Goal: Find specific page/section: Find specific page/section

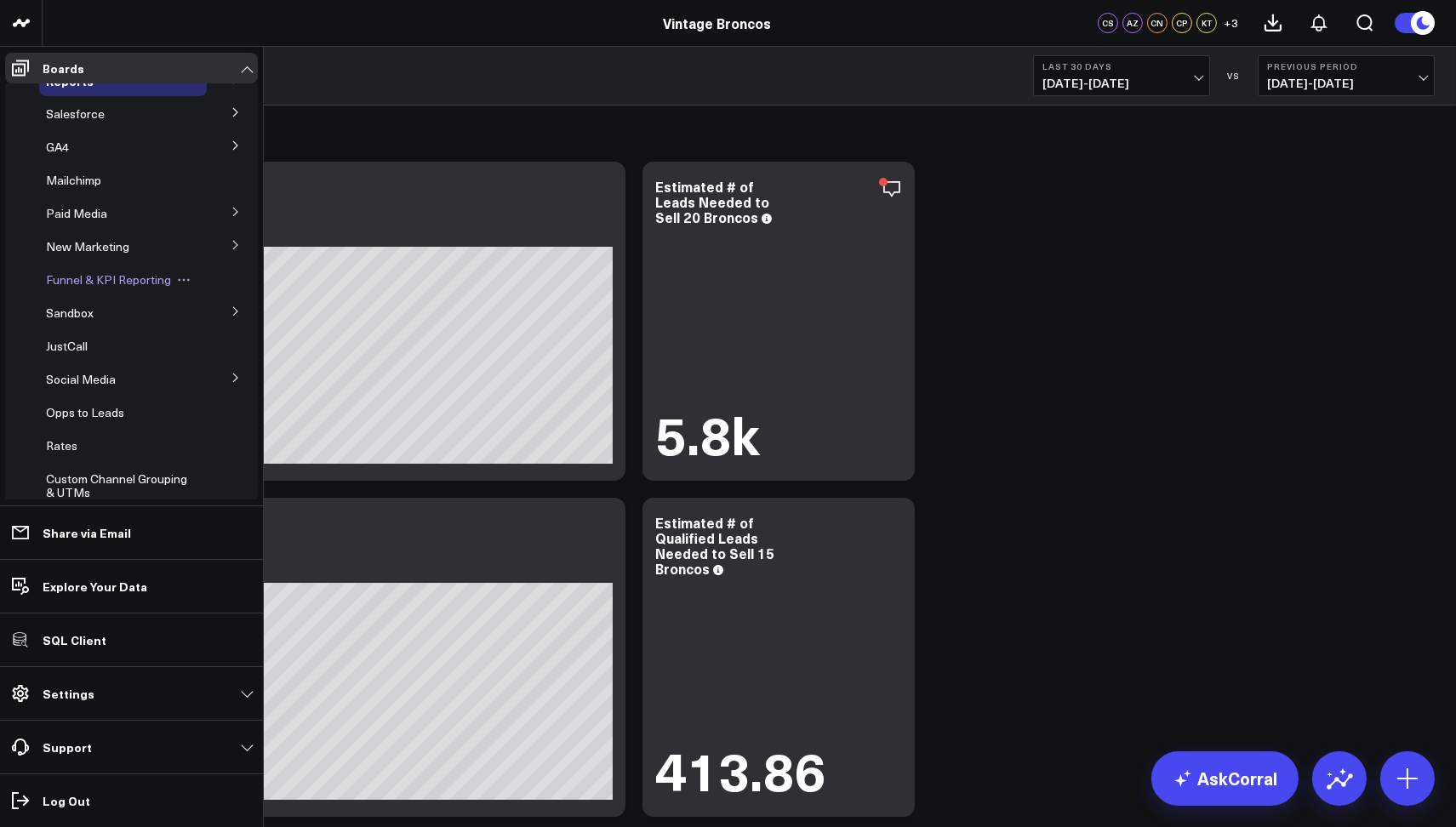
scroll to position [57, 0]
click at [66, 345] on span "JustCall" at bounding box center [67, 345] width 41 height 16
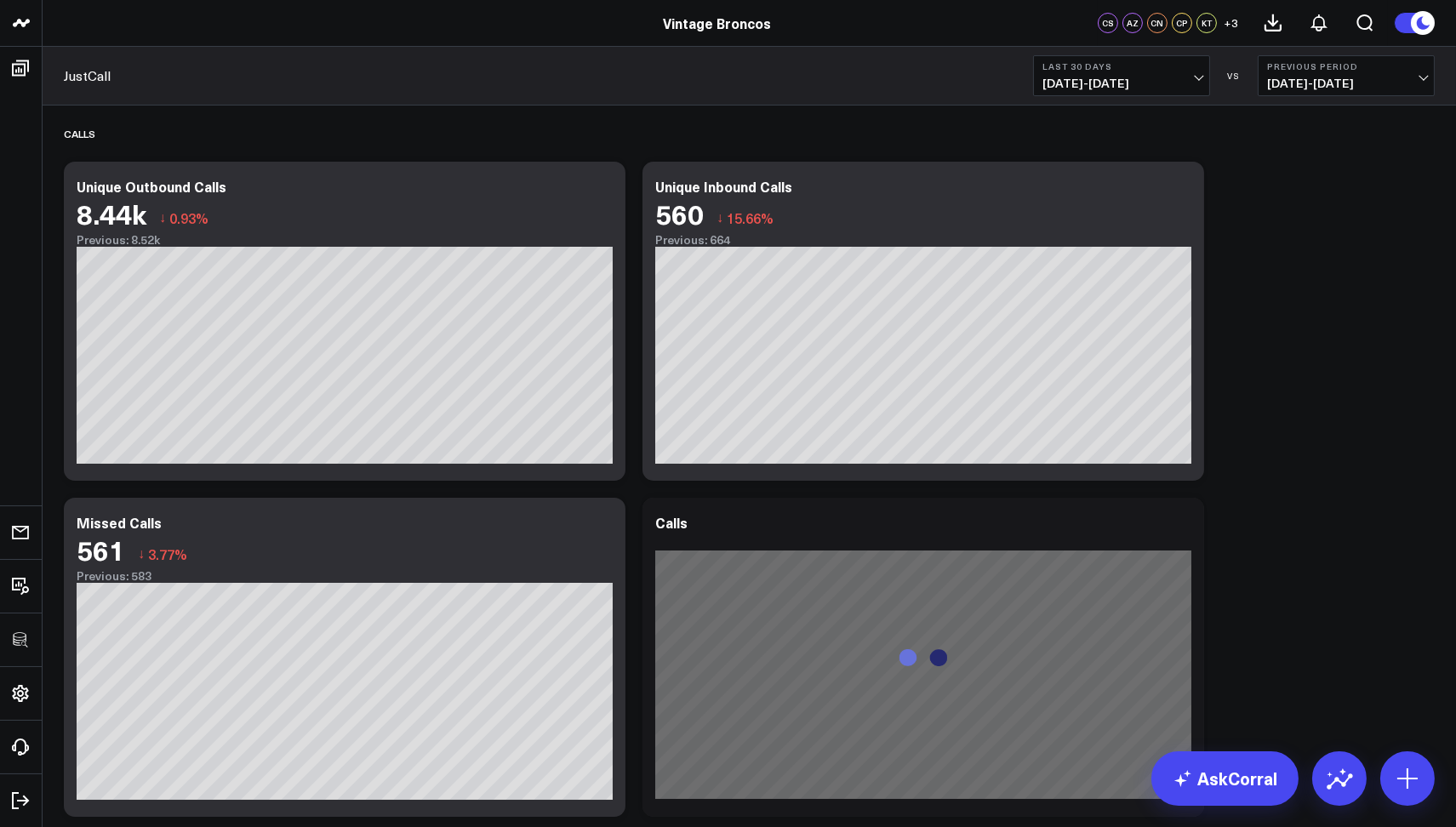
click at [1211, 28] on div "KT" at bounding box center [1207, 23] width 21 height 21
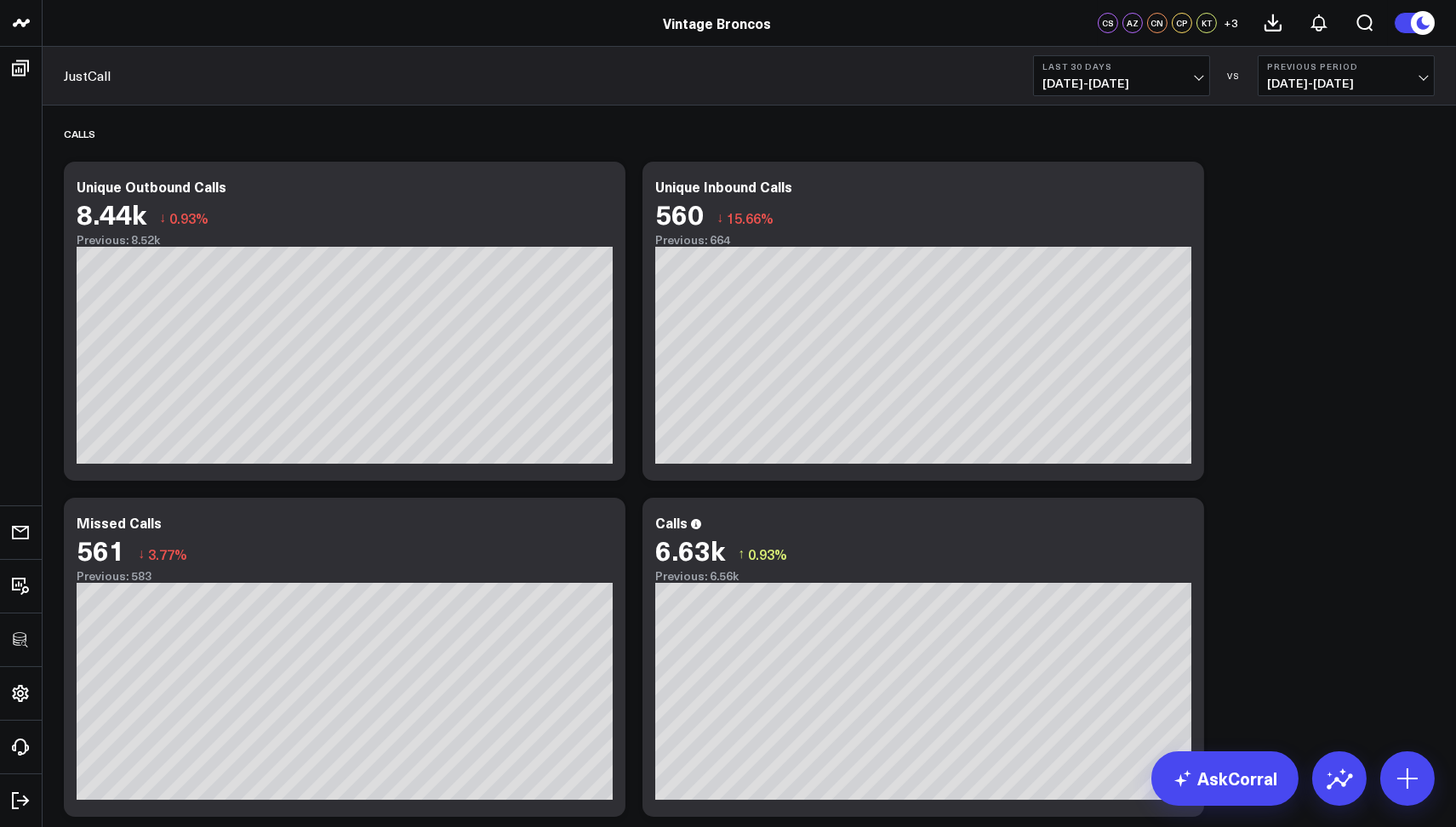
click at [1240, 20] on button "+ 3" at bounding box center [1231, 23] width 21 height 21
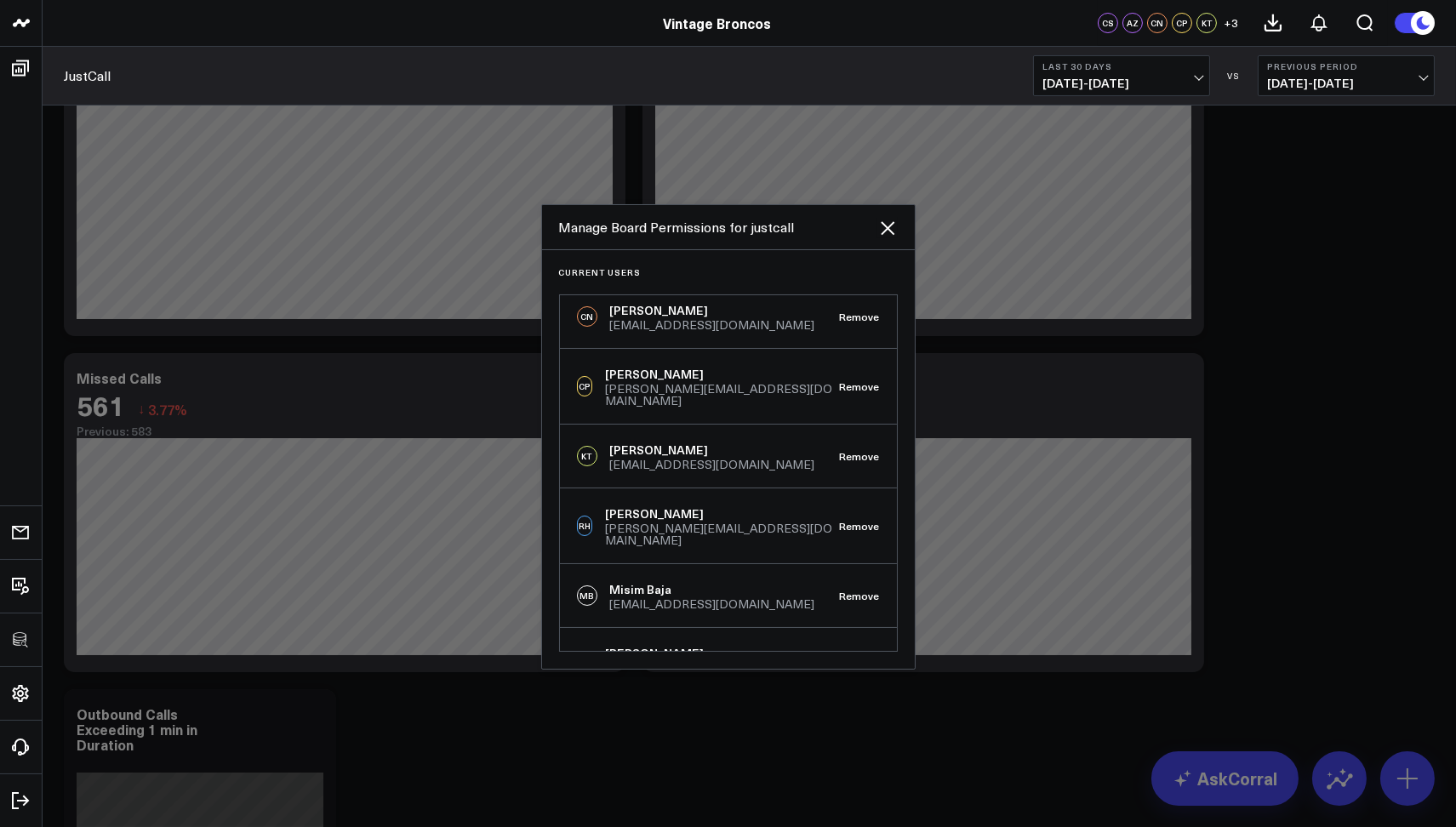
scroll to position [220, 0]
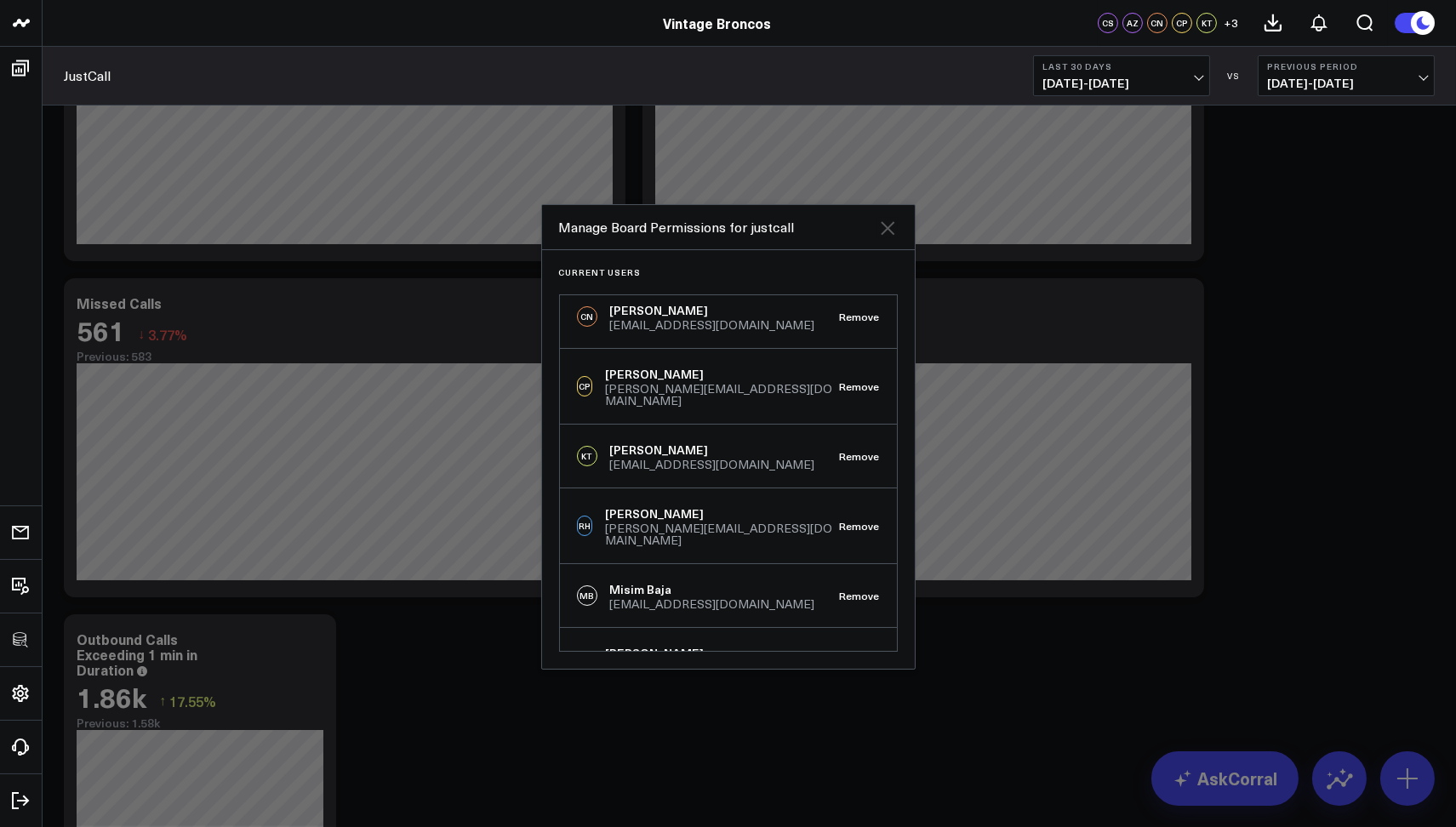
click at [888, 226] on icon "Close" at bounding box center [888, 228] width 14 height 14
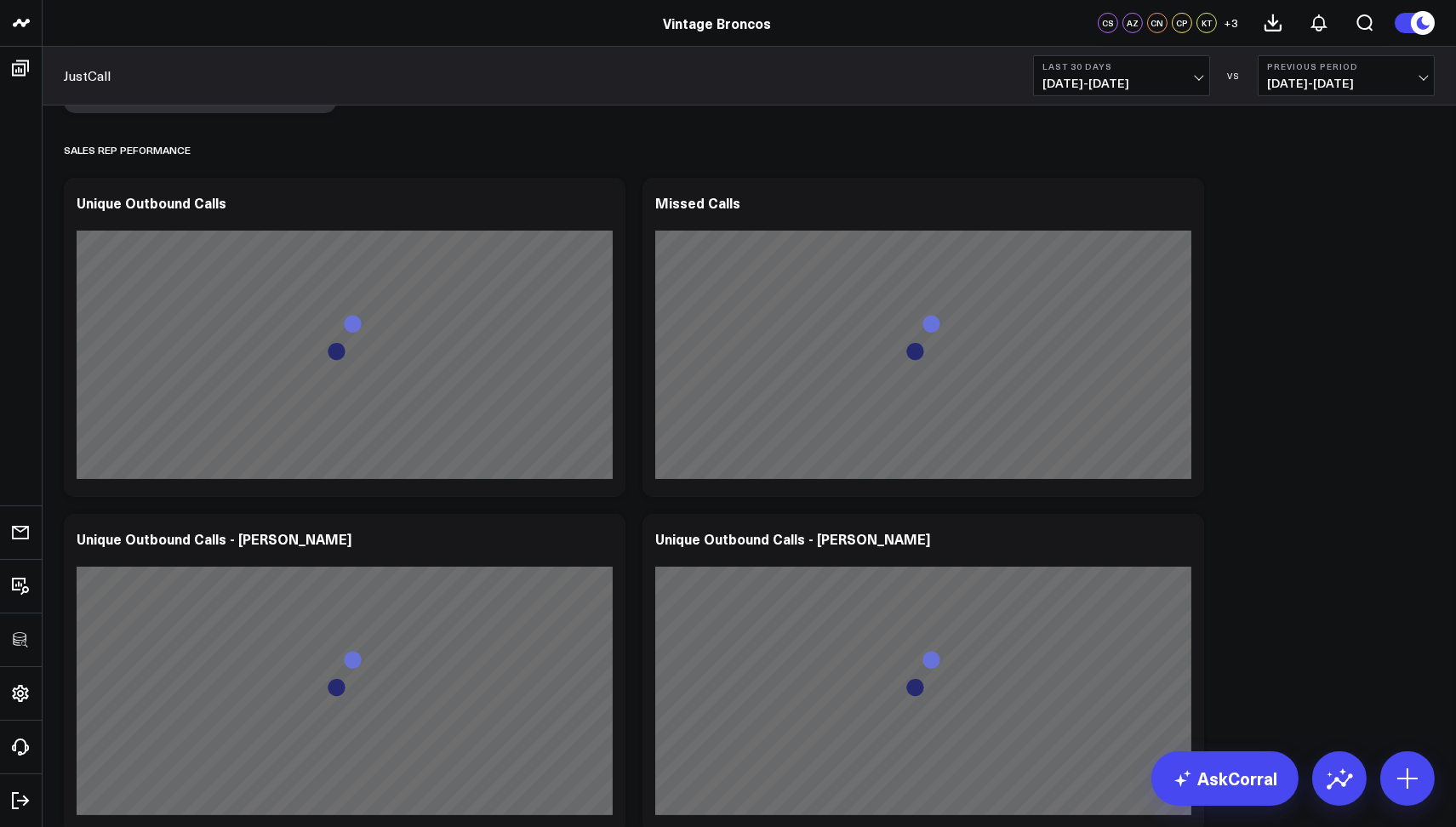
scroll to position [1045, 0]
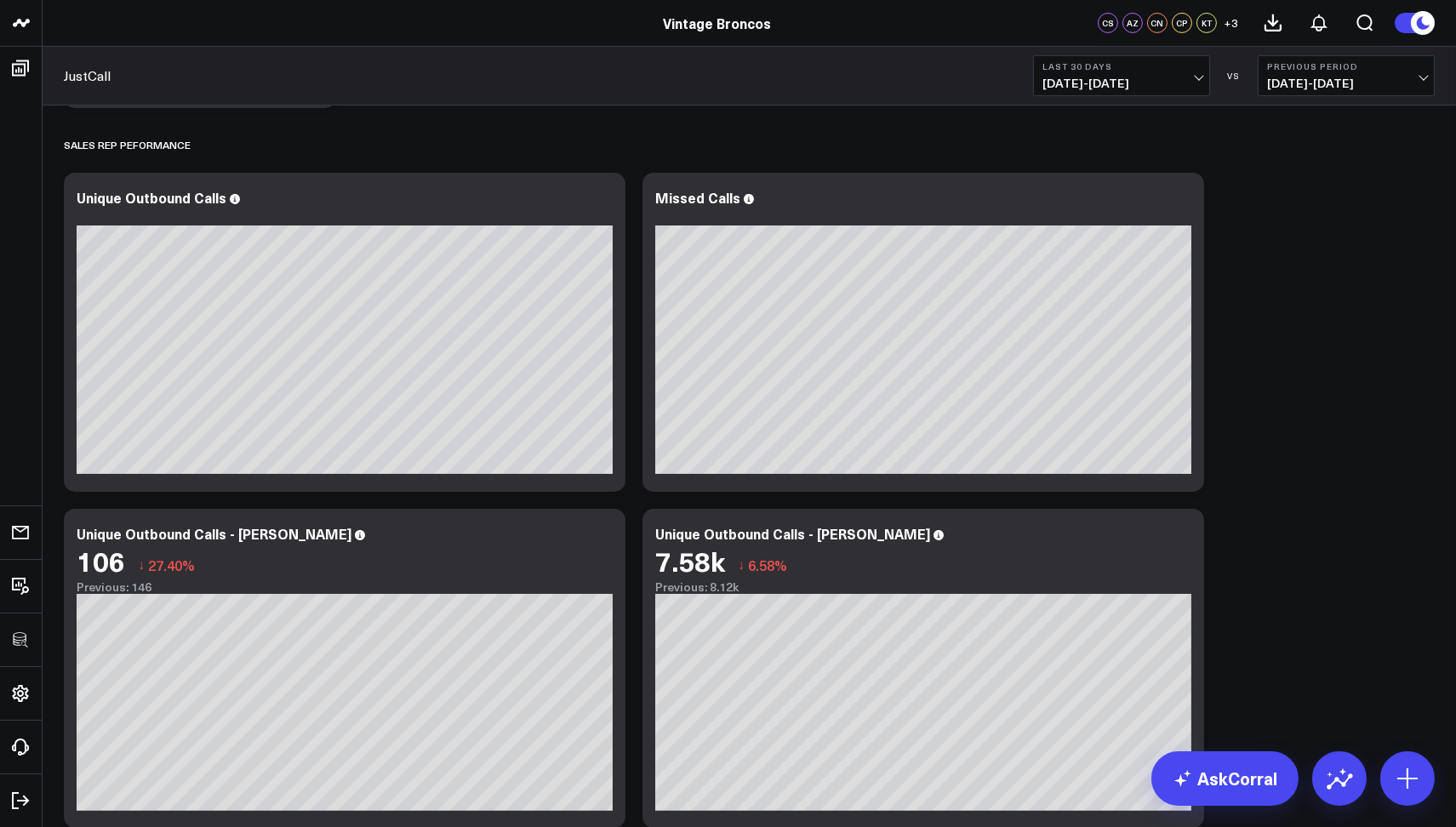
click at [1276, 490] on div "Calls Modify via AI Copy link to widget Ask support Remove Create linked copy D…" at bounding box center [749, 309] width 1388 height 2496
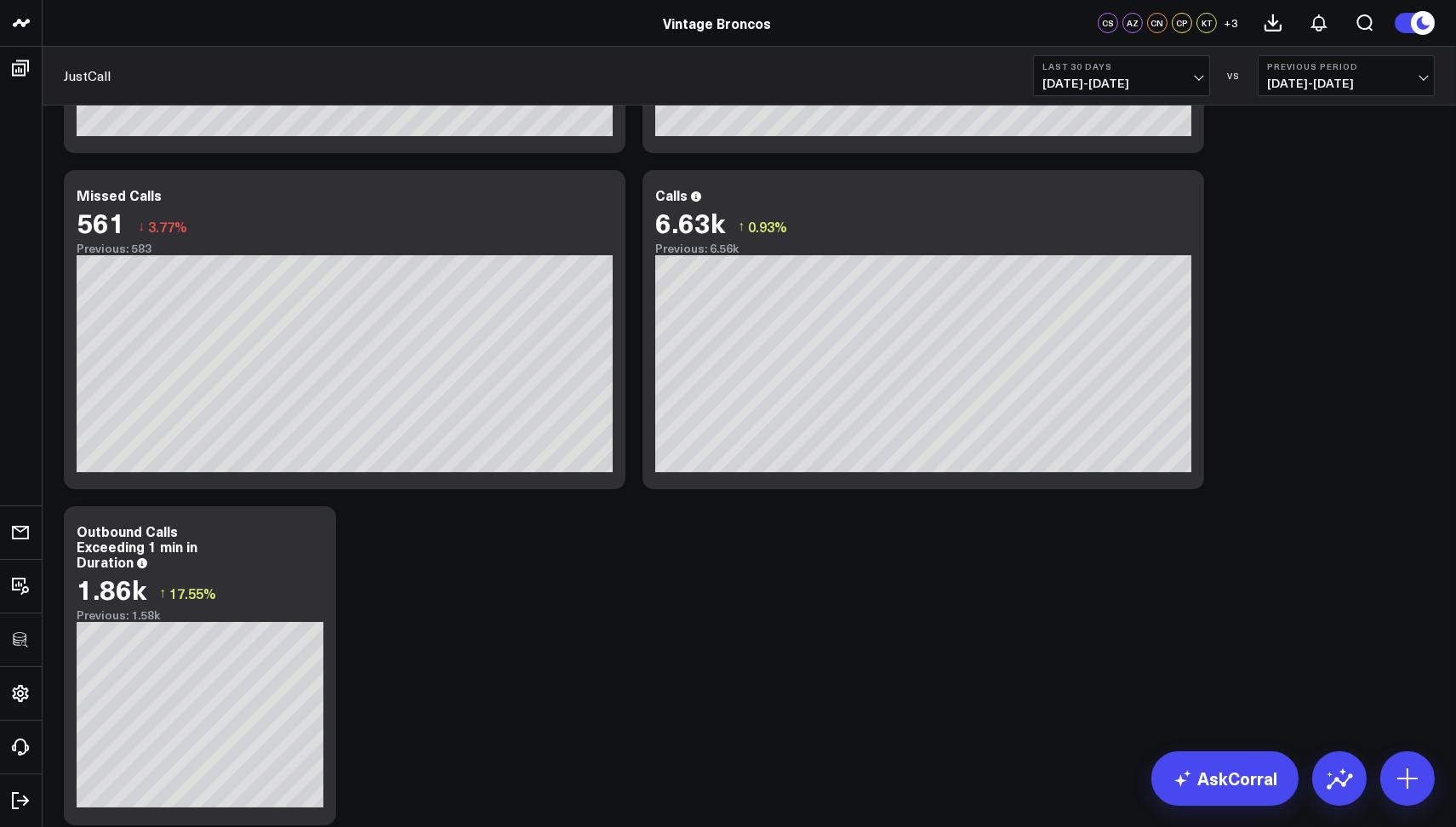
scroll to position [0, 0]
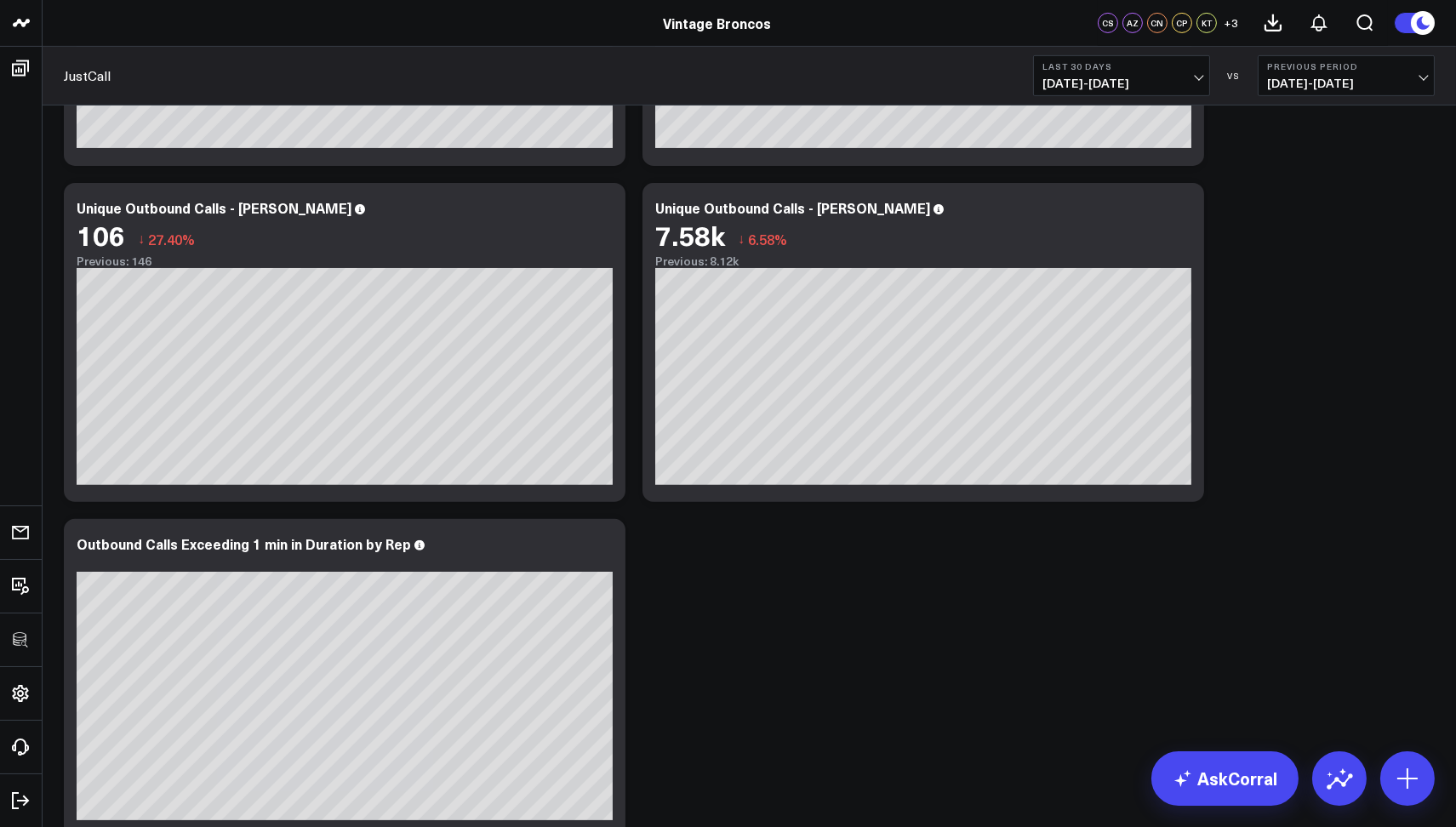
scroll to position [1367, 0]
